Goal: Navigation & Orientation: Go to known website

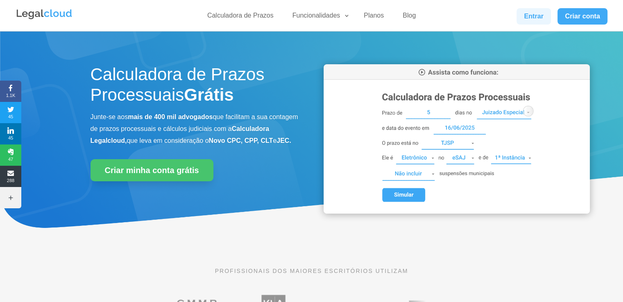
click at [530, 20] on link "Entrar" at bounding box center [534, 16] width 34 height 16
click at [531, 9] on link "Entrar" at bounding box center [534, 16] width 34 height 16
